Goal: Task Accomplishment & Management: Complete application form

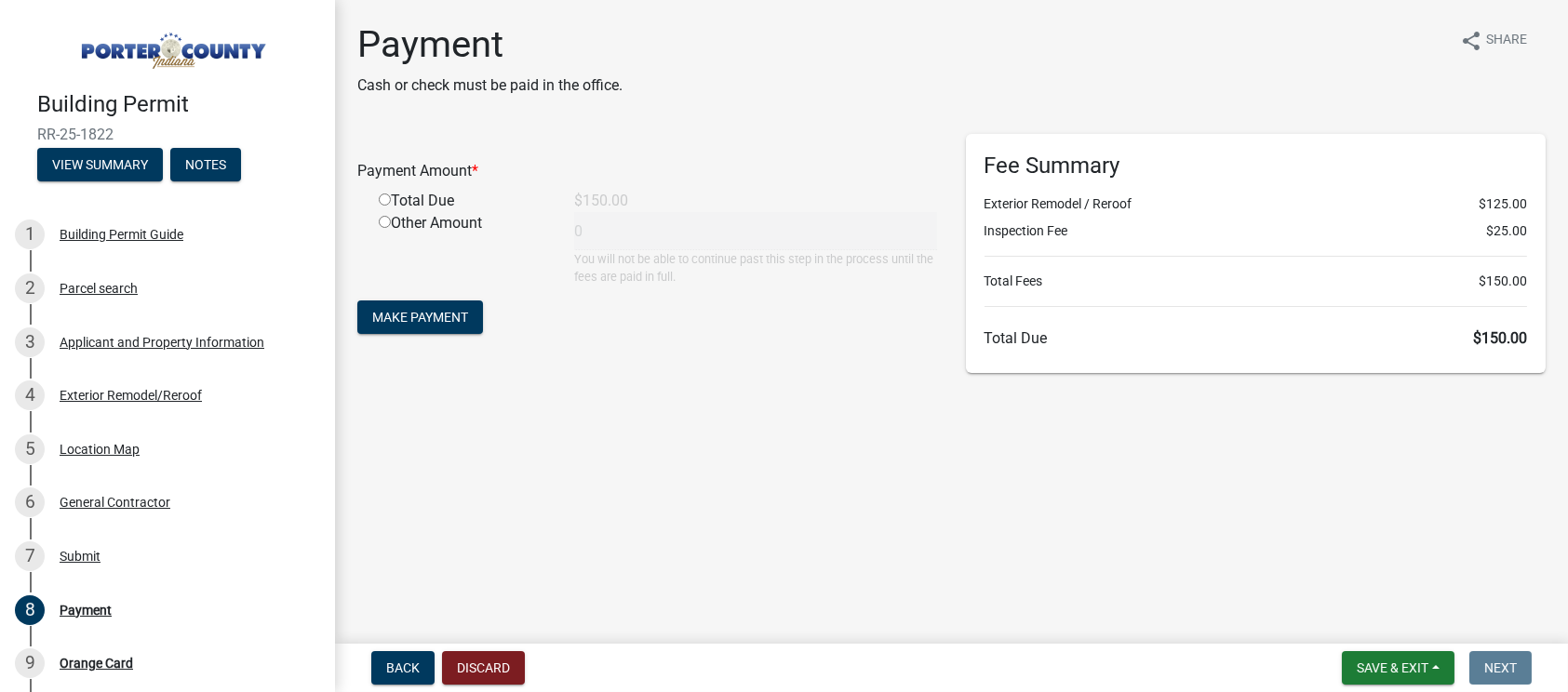
click at [379, 196] on input "radio" at bounding box center [384, 199] width 12 height 12
radio input "true"
type input "150"
click at [421, 315] on span "Make Payment" at bounding box center [420, 317] width 96 height 15
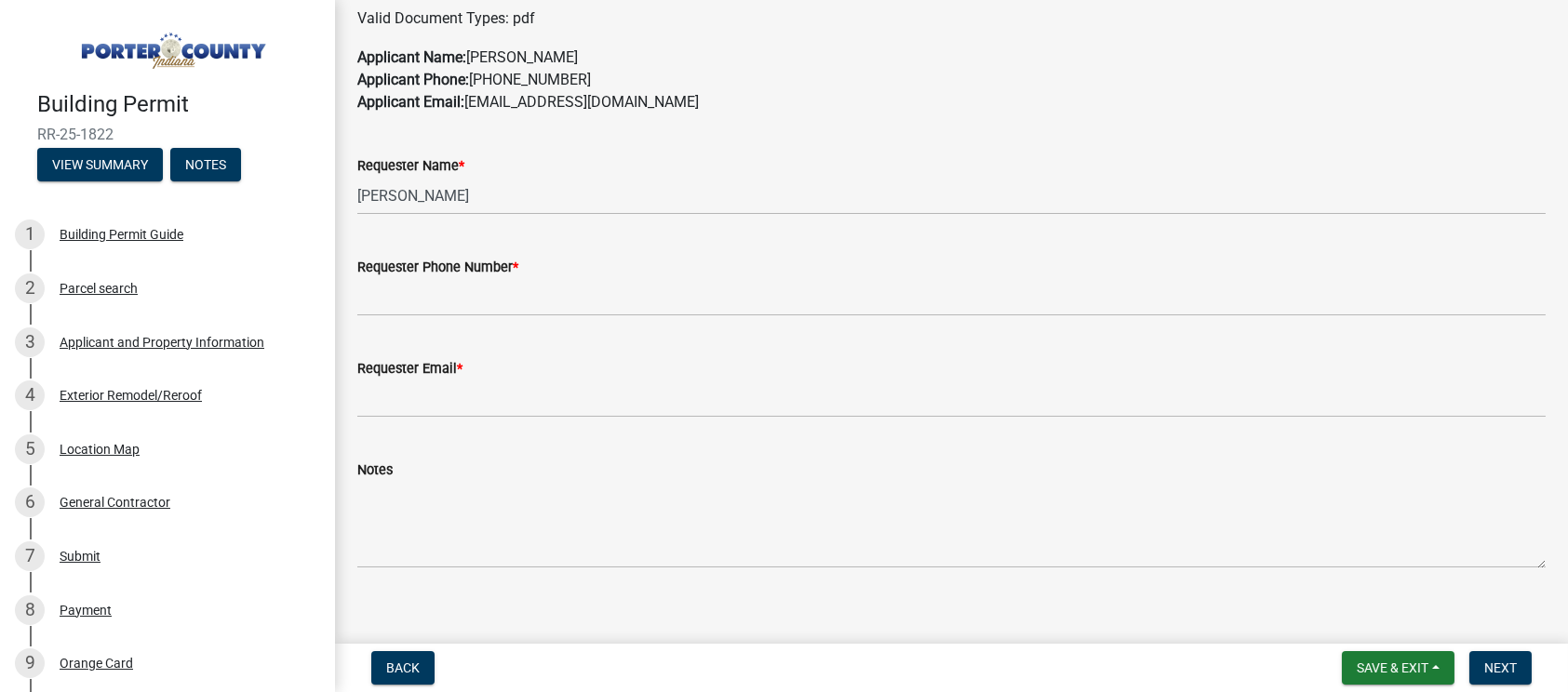
scroll to position [1114, 0]
